Goal: Navigation & Orientation: Find specific page/section

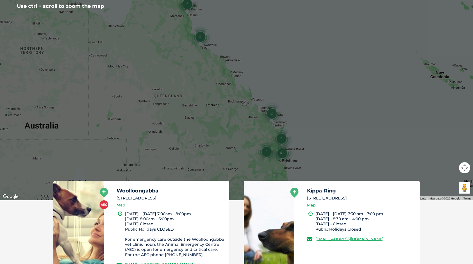
scroll to position [157, 0]
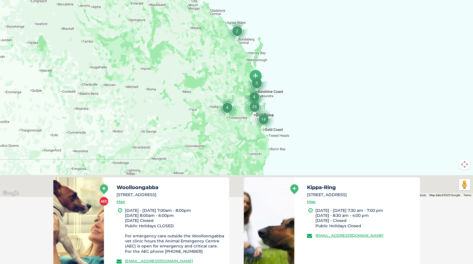
drag, startPoint x: 261, startPoint y: 135, endPoint x: 215, endPoint y: 64, distance: 84.7
click at [215, 64] on div at bounding box center [236, 88] width 473 height 217
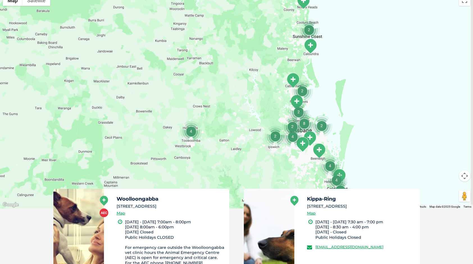
scroll to position [129, 0]
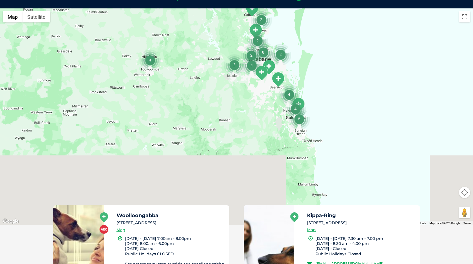
drag, startPoint x: 270, startPoint y: 131, endPoint x: 225, endPoint y: 58, distance: 85.6
click at [225, 58] on img "2" at bounding box center [233, 64] width 21 height 21
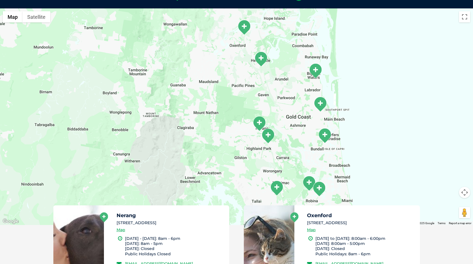
drag, startPoint x: 334, startPoint y: 129, endPoint x: 158, endPoint y: 120, distance: 176.2
click at [158, 120] on div at bounding box center [236, 116] width 473 height 217
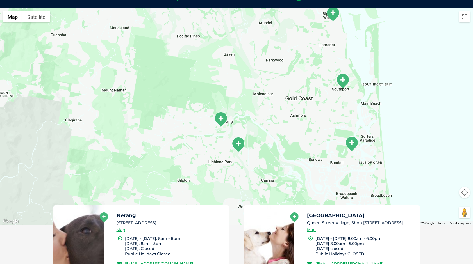
drag, startPoint x: 254, startPoint y: 132, endPoint x: 146, endPoint y: 119, distance: 108.6
click at [146, 119] on div at bounding box center [236, 116] width 473 height 217
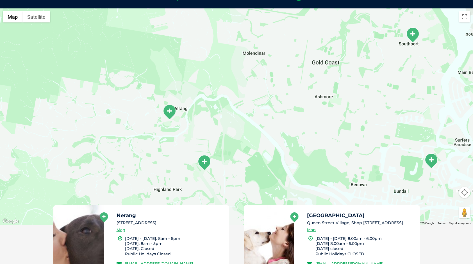
click at [205, 161] on img "Carrara" at bounding box center [204, 162] width 14 height 15
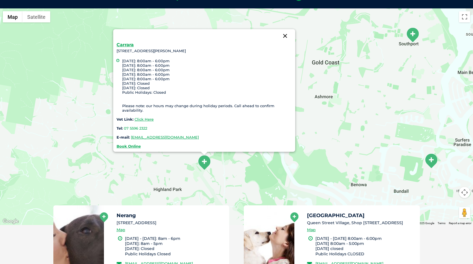
click at [286, 35] on button "Close" at bounding box center [284, 35] width 13 height 13
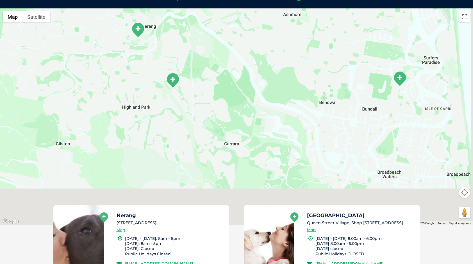
drag, startPoint x: 313, startPoint y: 124, endPoint x: 283, endPoint y: 44, distance: 84.7
click at [283, 44] on div at bounding box center [236, 116] width 473 height 217
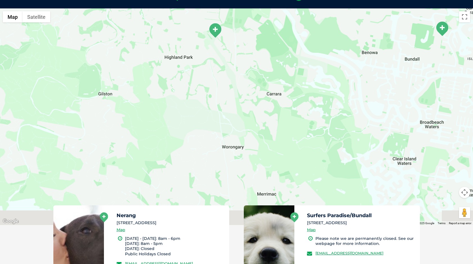
drag, startPoint x: 271, startPoint y: 134, endPoint x: 314, endPoint y: 83, distance: 66.5
click at [314, 83] on div at bounding box center [236, 116] width 473 height 217
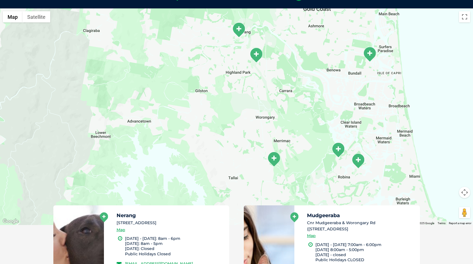
click at [274, 157] on img "Mudgeeraba" at bounding box center [274, 159] width 14 height 15
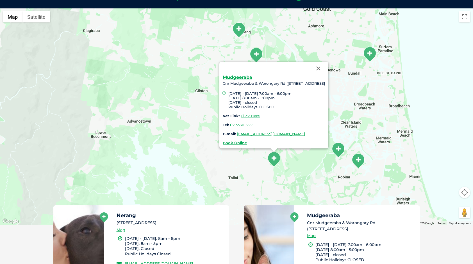
drag, startPoint x: 332, startPoint y: 68, endPoint x: 327, endPoint y: 73, distance: 6.8
click at [325, 68] on button "Close" at bounding box center [317, 68] width 13 height 13
